Goal: Task Accomplishment & Management: Complete application form

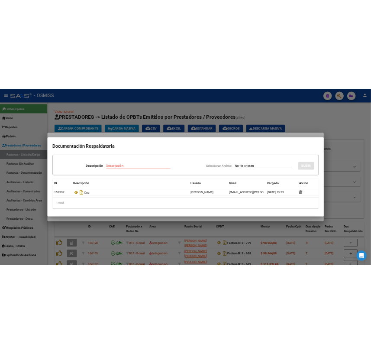
scroll to position [0, 119]
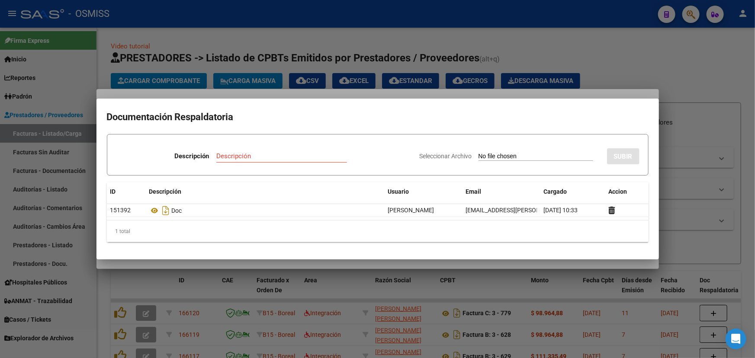
click at [640, 71] on div at bounding box center [377, 179] width 755 height 358
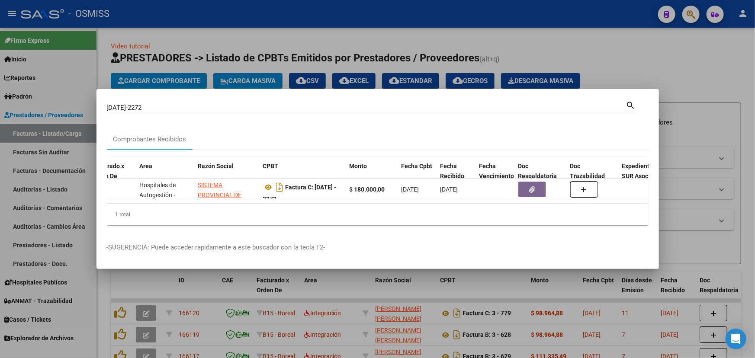
click at [674, 42] on div at bounding box center [377, 179] width 755 height 358
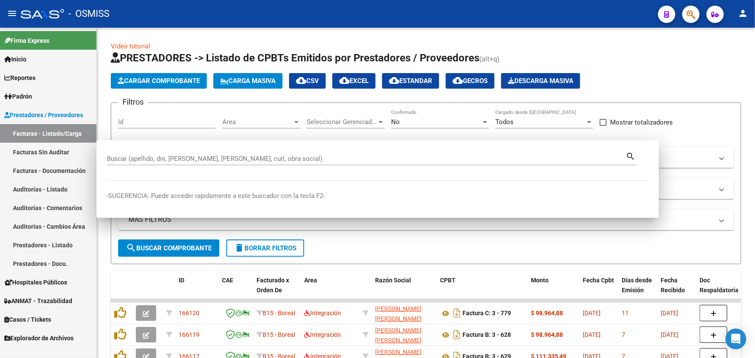
click at [674, 42] on div "Video tutorial PRESTADORES -> Listado de CPBTs Emitidos por Prestadores / Prove…" at bounding box center [426, 293] width 631 height 502
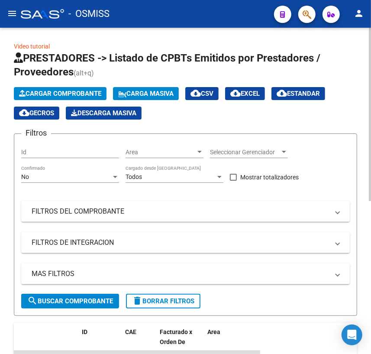
click at [55, 91] on span "Cargar Comprobante" at bounding box center [60, 94] width 82 height 8
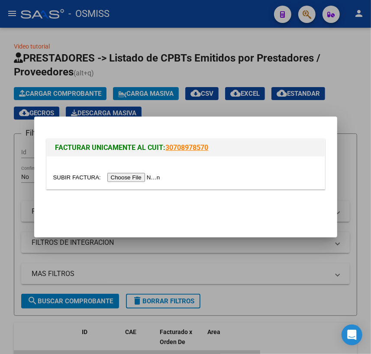
click at [82, 176] on input "file" at bounding box center [107, 177] width 109 height 9
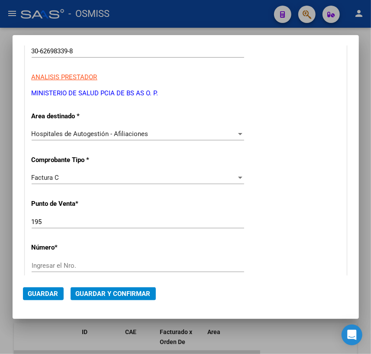
scroll to position [157, 0]
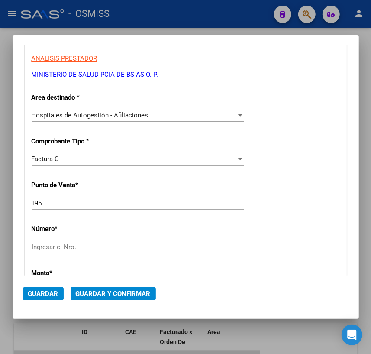
click at [51, 248] on input "Ingresar el Nro." at bounding box center [138, 247] width 213 height 8
type input "1203"
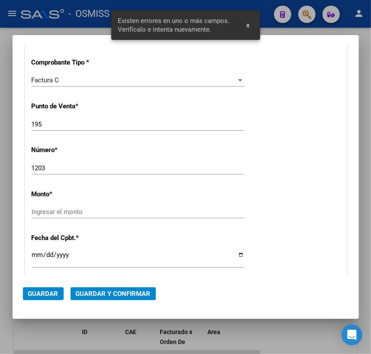
scroll to position [283, 0]
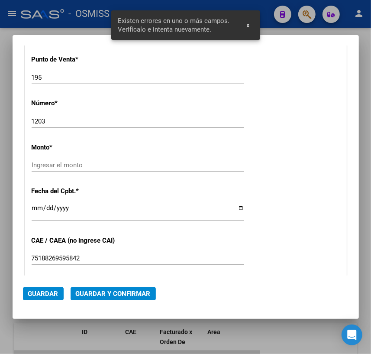
click at [69, 167] on input "Ingresar el monto" at bounding box center [138, 165] width 213 height 8
type input "$ 242.746,00"
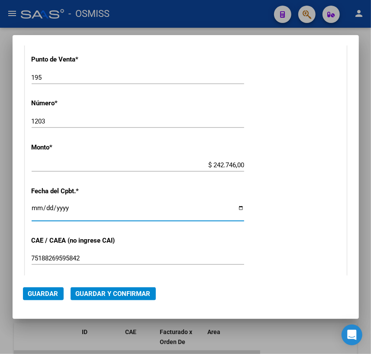
click at [32, 208] on input "Ingresar la fecha" at bounding box center [138, 211] width 213 height 14
click at [238, 208] on input "Ingresar la fecha" at bounding box center [138, 211] width 213 height 14
type input "[DATE]"
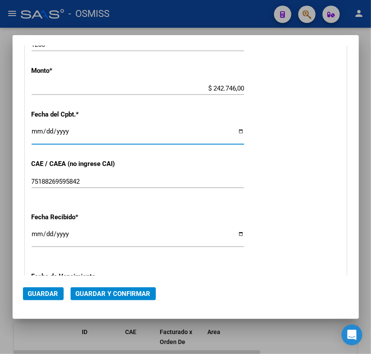
scroll to position [361, 0]
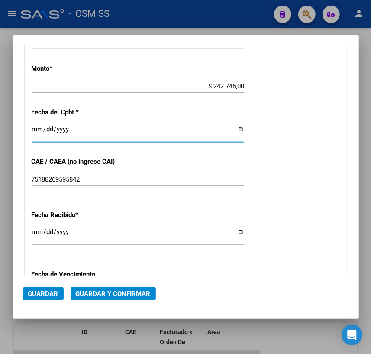
click at [103, 290] on span "Guardar y Confirmar" at bounding box center [113, 294] width 75 height 8
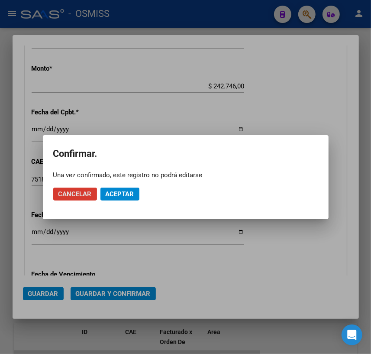
click at [132, 199] on button "Aceptar" at bounding box center [119, 193] width 39 height 13
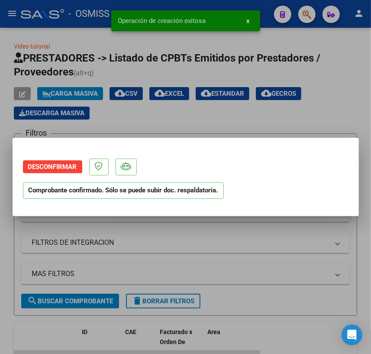
scroll to position [0, 0]
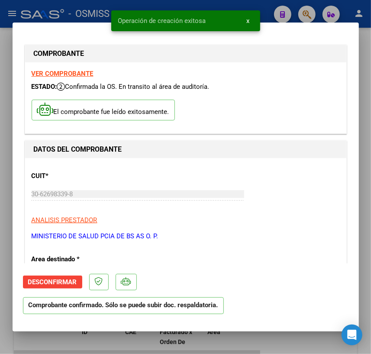
type input "[DATE]"
click at [277, 338] on div at bounding box center [185, 177] width 371 height 354
type input "$ 0,00"
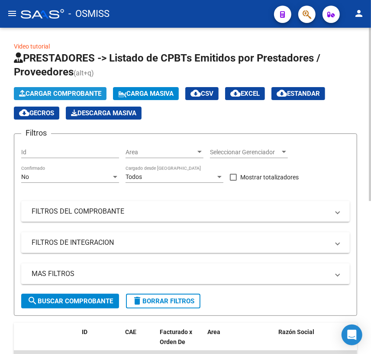
click at [56, 94] on span "Cargar Comprobante" at bounding box center [60, 94] width 82 height 8
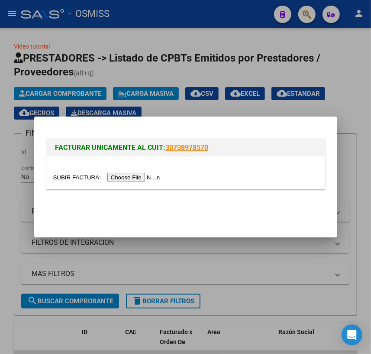
click at [72, 178] on input "file" at bounding box center [107, 177] width 109 height 9
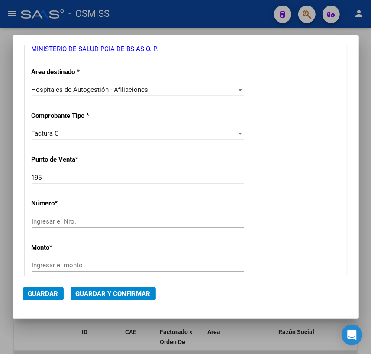
scroll to position [196, 0]
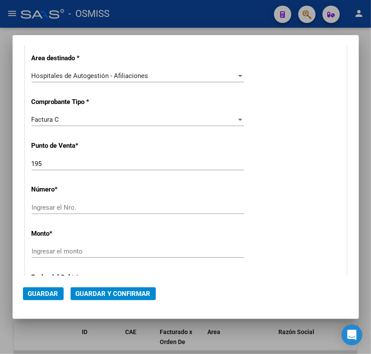
click at [70, 209] on input "Ingresar el Nro." at bounding box center [138, 207] width 213 height 8
type input "1238"
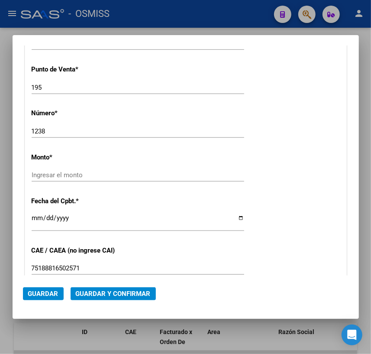
scroll to position [283, 0]
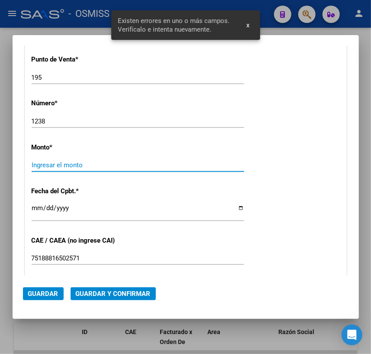
click at [77, 163] on input "Ingresar el monto" at bounding box center [138, 165] width 213 height 8
type input "$ 308.540,00"
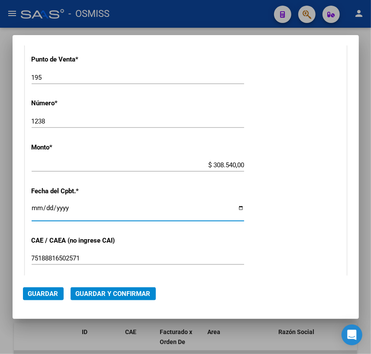
click at [238, 208] on input "Ingresar la fecha" at bounding box center [138, 211] width 213 height 14
type input "[DATE]"
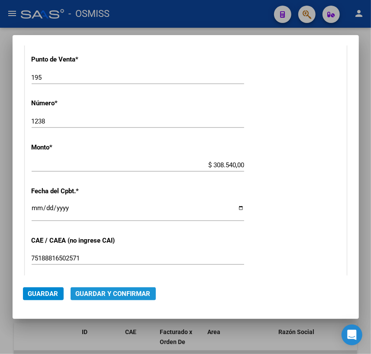
click at [116, 290] on span "Guardar y Confirmar" at bounding box center [113, 294] width 75 height 8
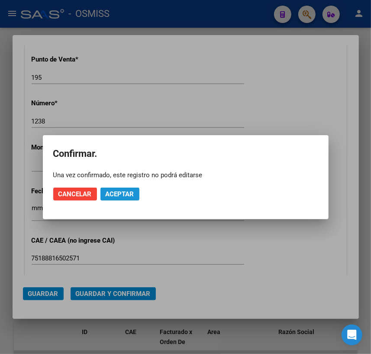
click at [124, 194] on span "Aceptar" at bounding box center [120, 194] width 29 height 8
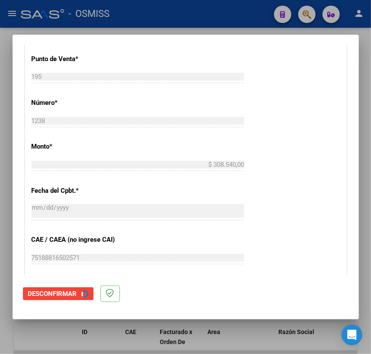
scroll to position [0, 0]
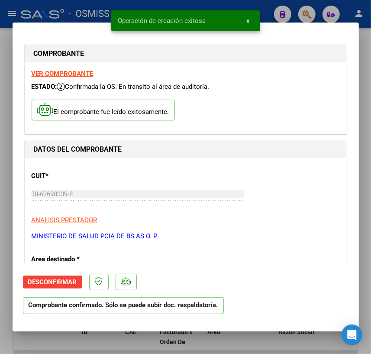
type input "[DATE]"
click at [241, 338] on div at bounding box center [185, 177] width 371 height 354
type input "$ 0,00"
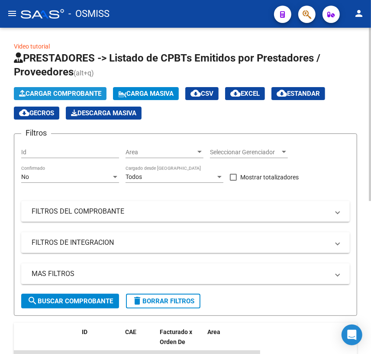
click at [45, 90] on span "Cargar Comprobante" at bounding box center [60, 94] width 82 height 8
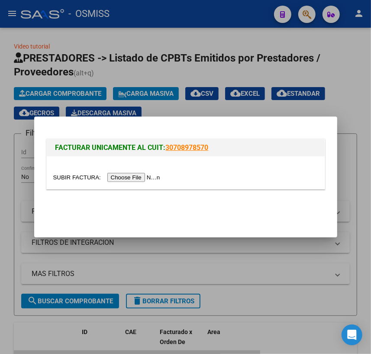
click at [86, 177] on input "file" at bounding box center [107, 177] width 109 height 9
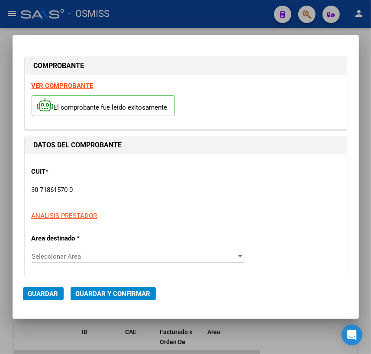
type input "[DATE]"
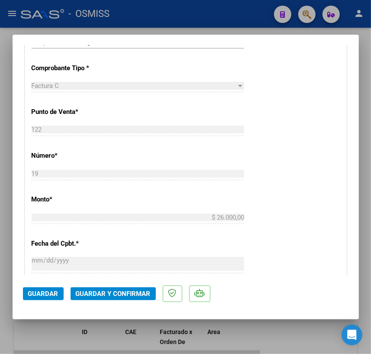
scroll to position [275, 0]
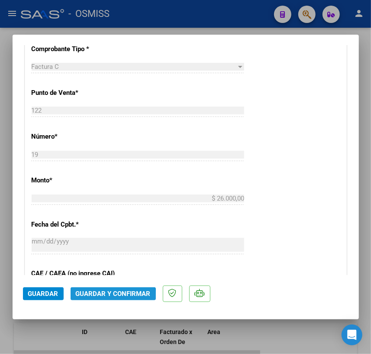
click at [101, 297] on span "Guardar y Confirmar" at bounding box center [113, 294] width 75 height 8
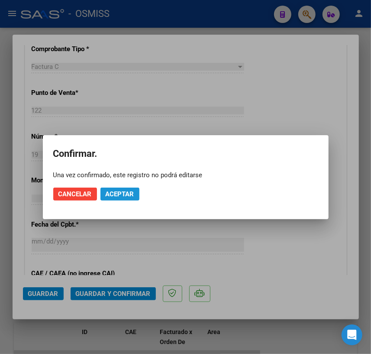
click at [113, 191] on span "Aceptar" at bounding box center [120, 194] width 29 height 8
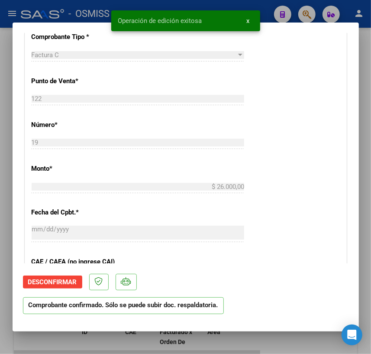
click at [295, 343] on div at bounding box center [185, 177] width 371 height 354
type input "$ 0,00"
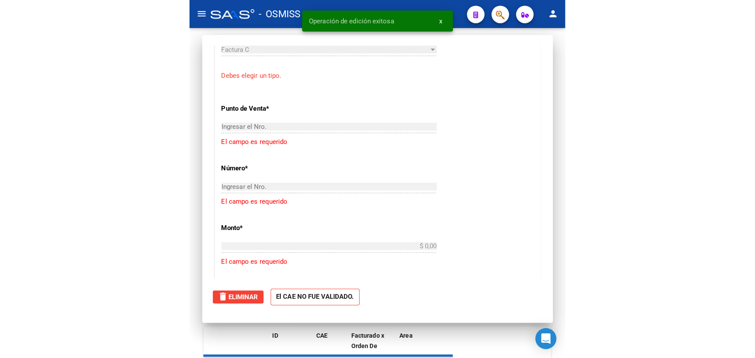
scroll to position [258, 0]
